Goal: Navigation & Orientation: Find specific page/section

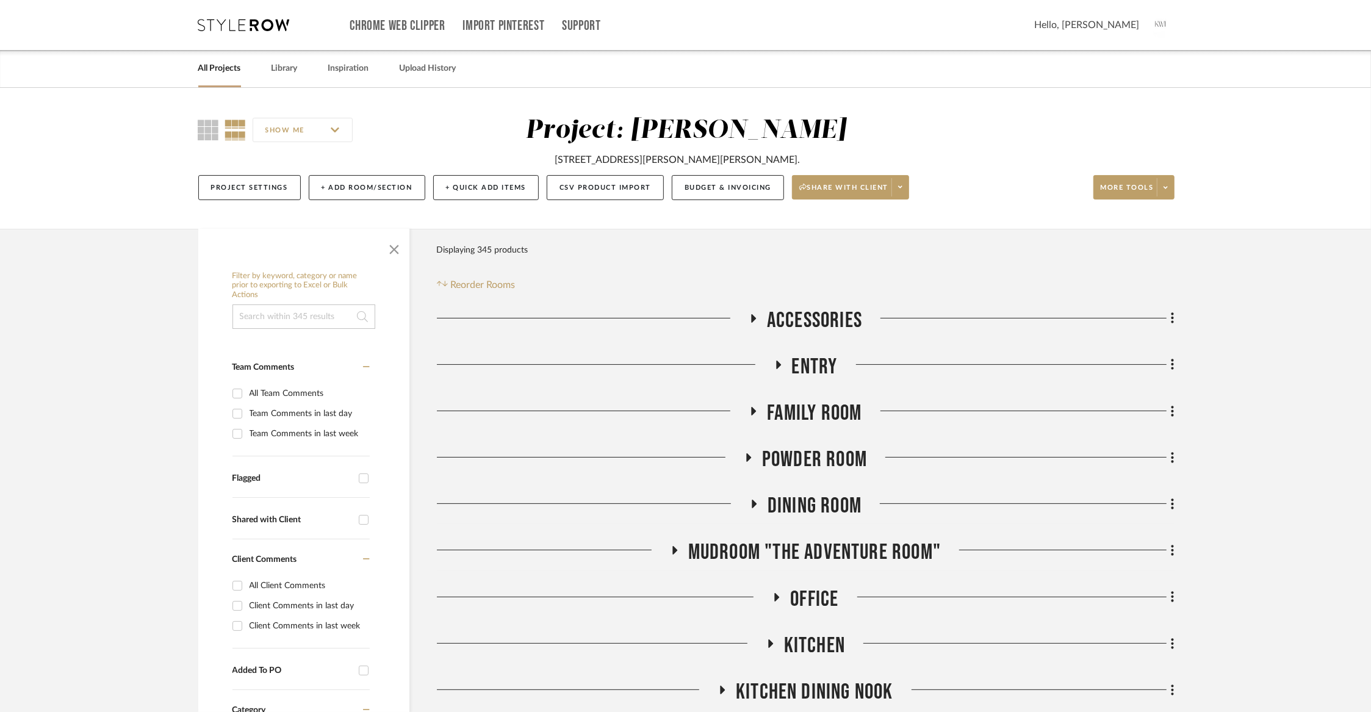
click at [218, 70] on link "All Projects" at bounding box center [219, 68] width 43 height 16
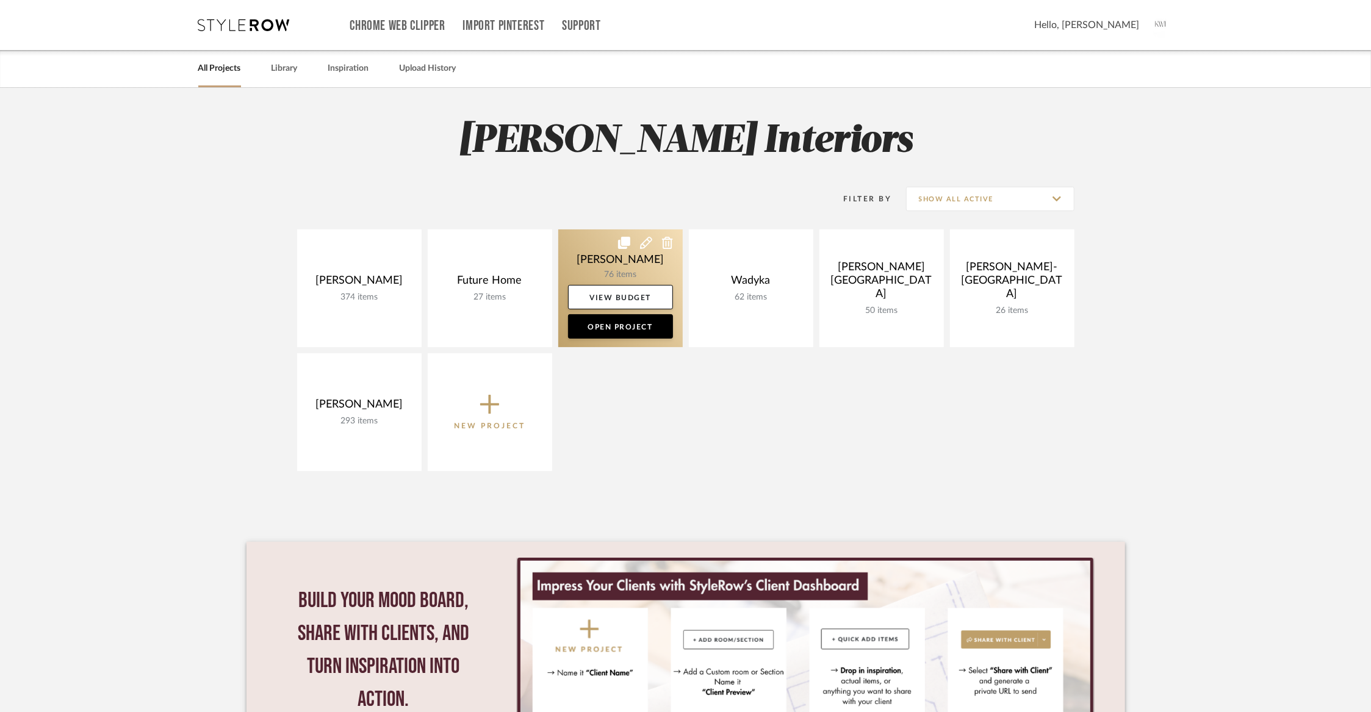
click at [607, 257] on link at bounding box center [620, 288] width 125 height 118
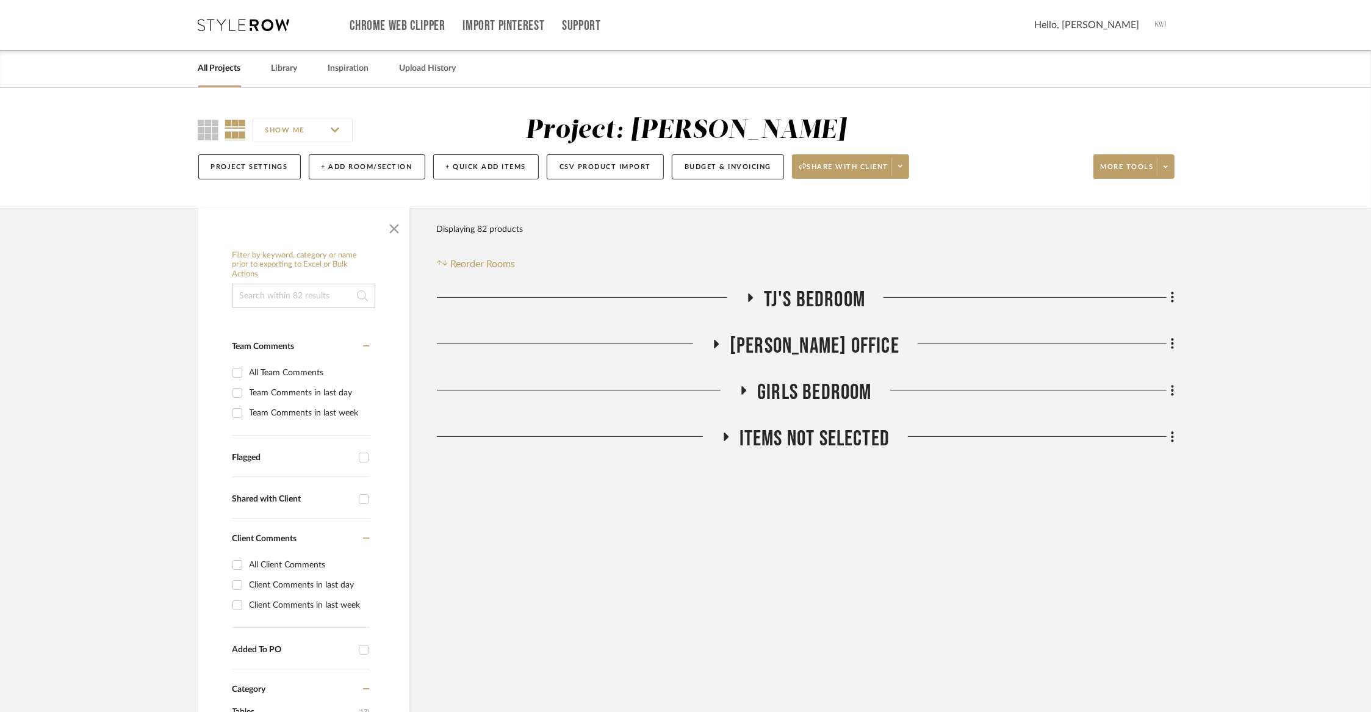
click at [840, 371] on div "TJ's Bedroom [PERSON_NAME] Office Girls Bedroom Items Not Selected Sorry, we ca…" at bounding box center [806, 372] width 738 height 171
click at [831, 355] on span "[PERSON_NAME] Office" at bounding box center [815, 346] width 170 height 26
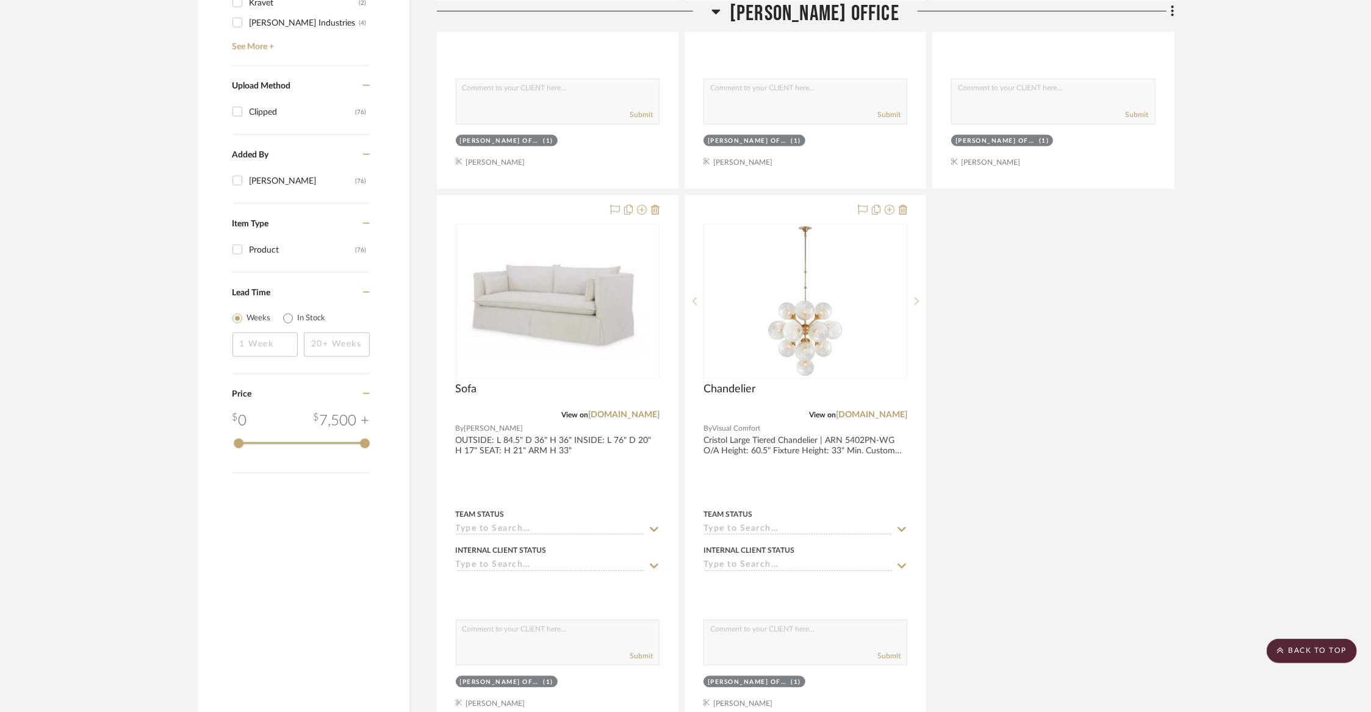
scroll to position [970, 0]
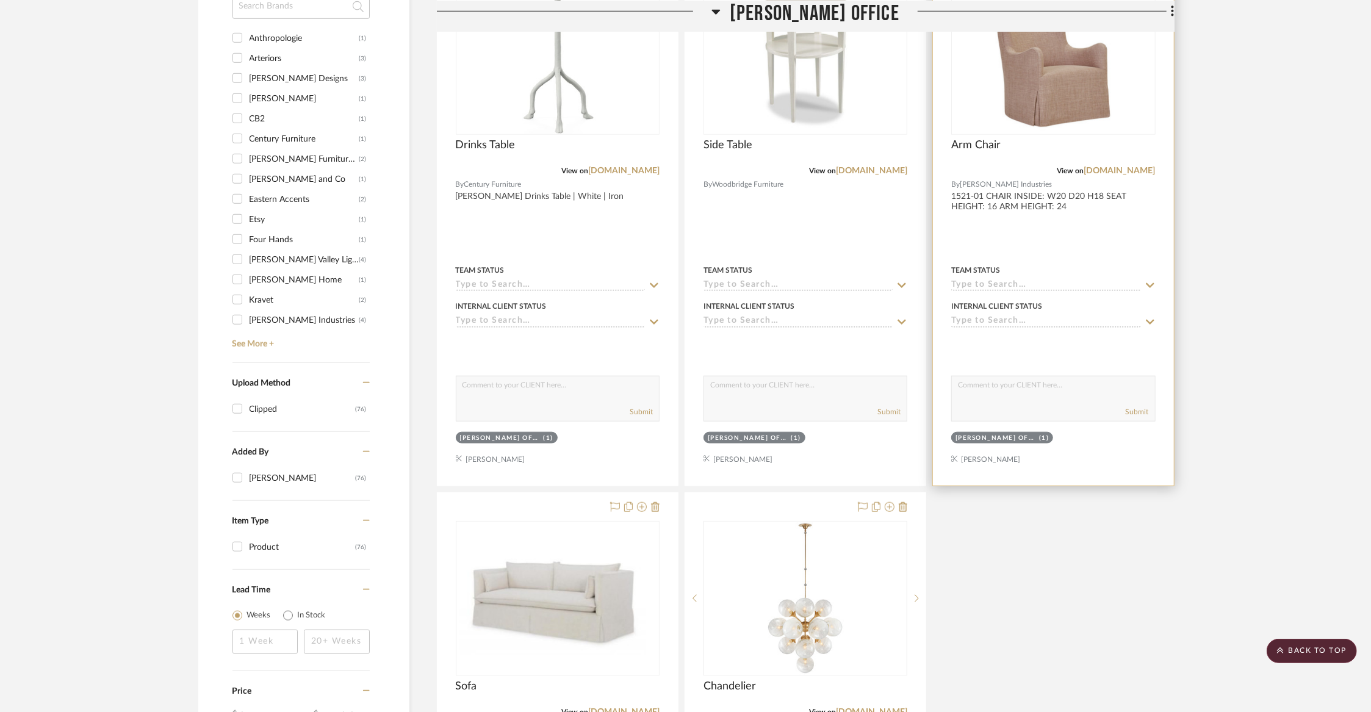
click at [0, 0] on img at bounding box center [0, 0] width 0 height 0
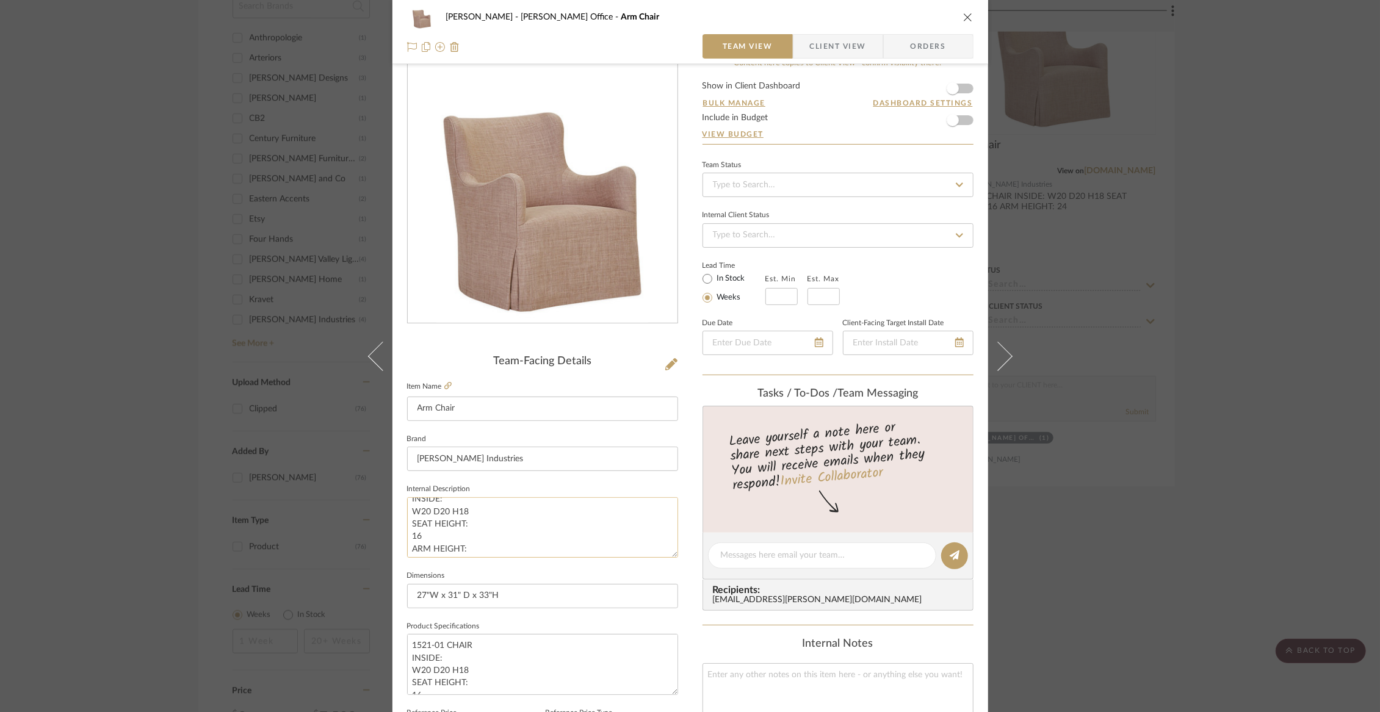
scroll to position [37, 0]
drag, startPoint x: 515, startPoint y: 596, endPoint x: 324, endPoint y: 594, distance: 191.1
click at [324, 594] on div "[PERSON_NAME] Office Arm Chair Team View Client View Orders Team-Facing Details…" at bounding box center [690, 356] width 1380 height 712
click at [963, 18] on icon "close" at bounding box center [968, 17] width 10 height 10
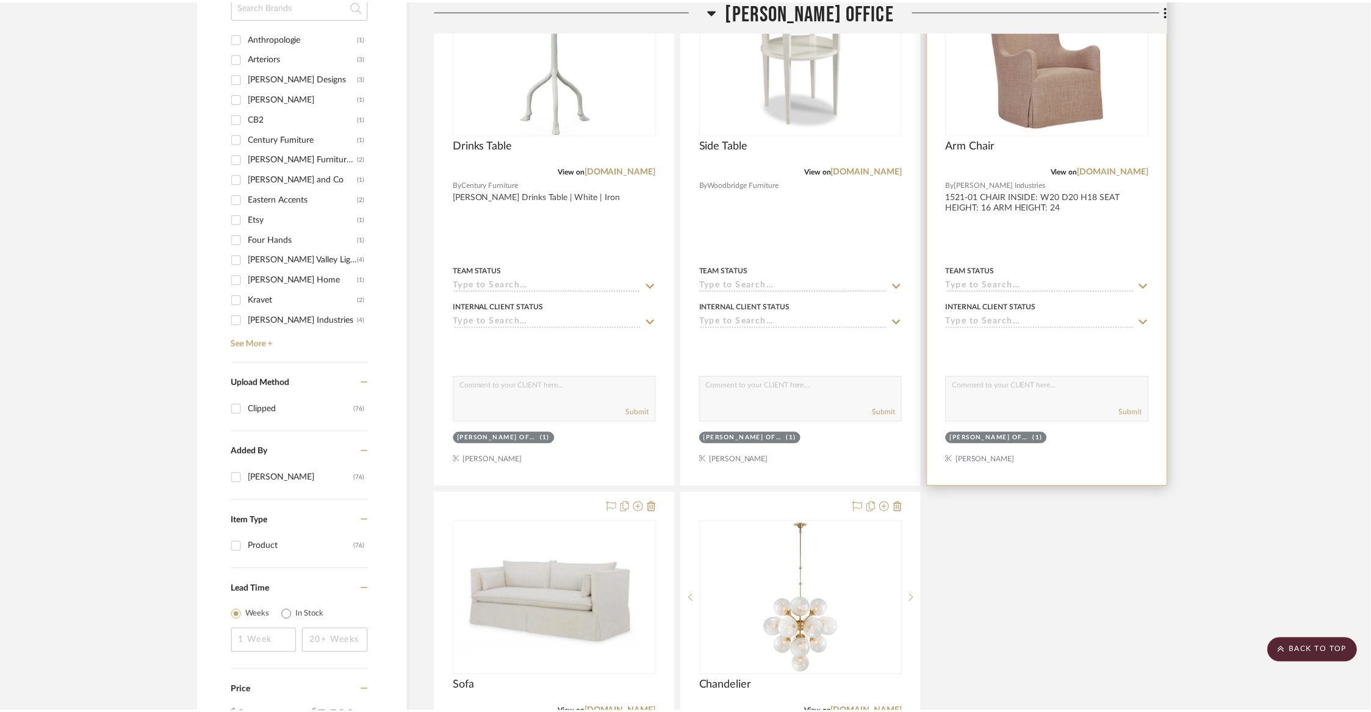
scroll to position [970, 0]
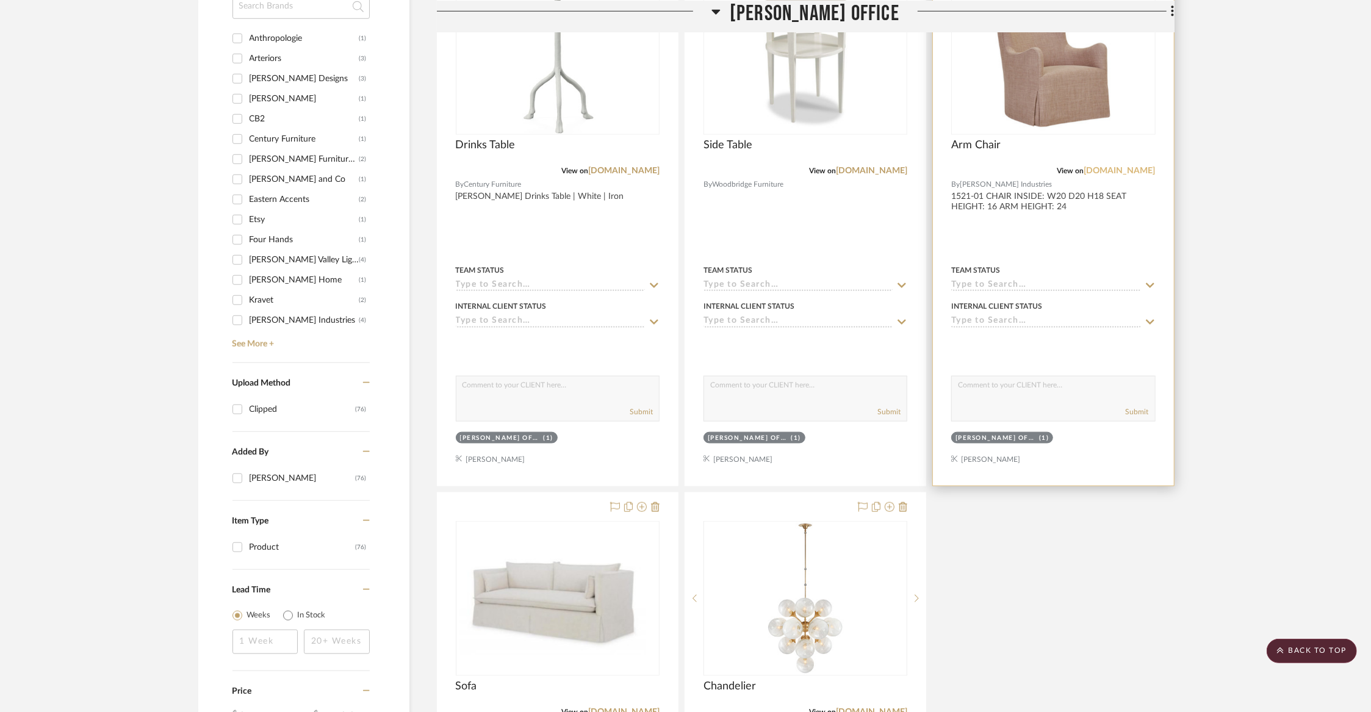
click at [1116, 167] on link "[DOMAIN_NAME]" at bounding box center [1120, 171] width 71 height 9
